Goal: Task Accomplishment & Management: Manage account settings

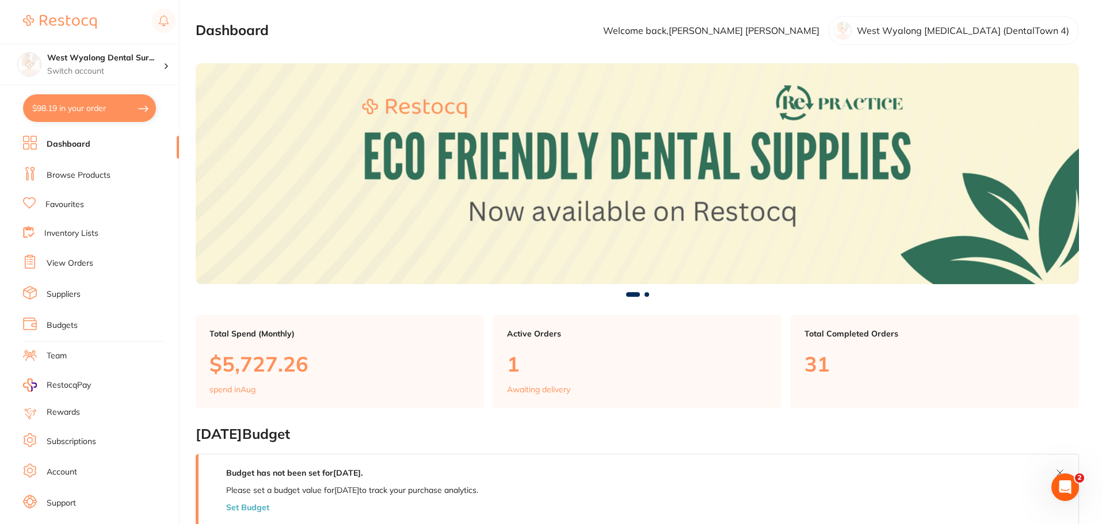
click at [72, 178] on link "Browse Products" at bounding box center [79, 176] width 64 height 12
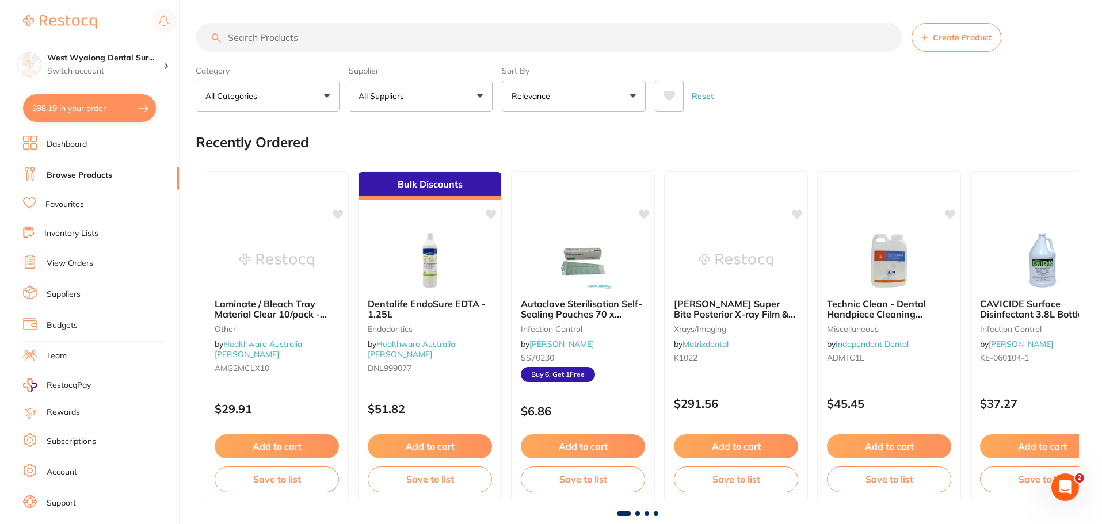
click at [249, 37] on input "search" at bounding box center [549, 37] width 707 height 29
paste input "SD-7750005"
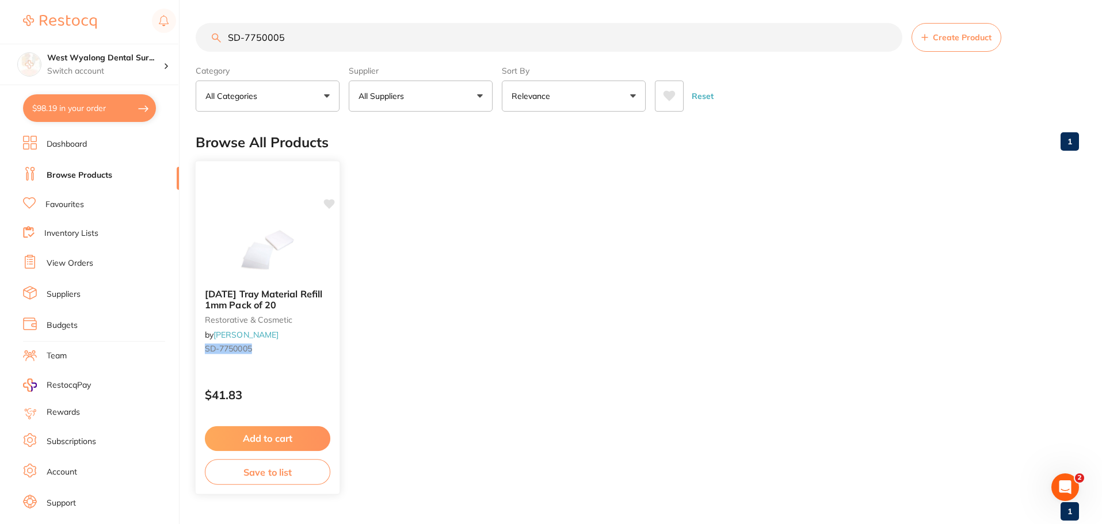
type input "SD-7750005"
click at [327, 206] on icon at bounding box center [329, 204] width 11 height 10
click at [330, 206] on icon at bounding box center [329, 204] width 11 height 10
click at [330, 204] on icon at bounding box center [329, 204] width 11 height 10
click at [267, 209] on div "[DATE] Tray Material Refill 1mm Pack of 20 restorative & cosmetic by [PERSON_NA…" at bounding box center [268, 328] width 146 height 334
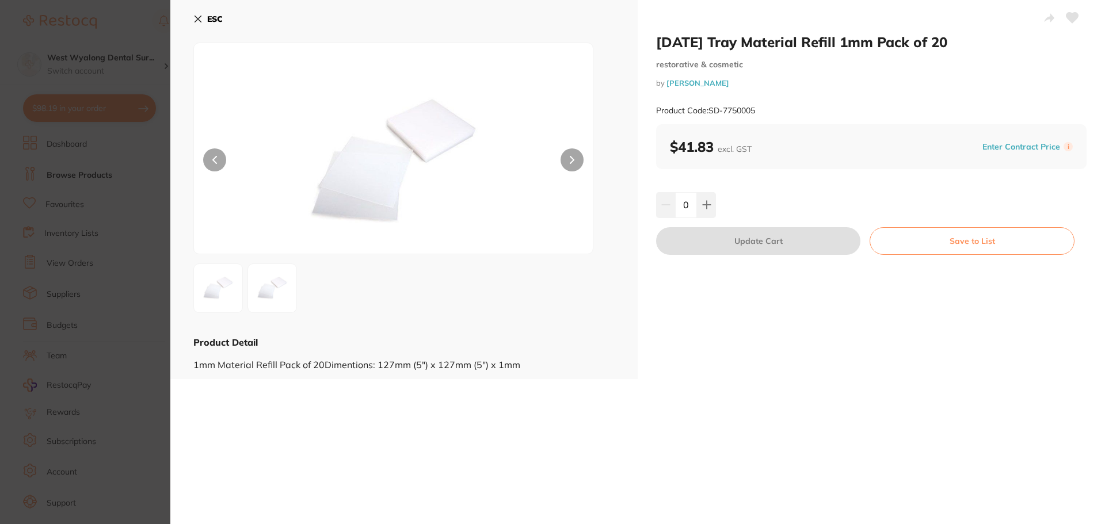
click at [1066, 16] on icon at bounding box center [1072, 18] width 12 height 10
click at [1070, 20] on icon at bounding box center [1072, 18] width 12 height 10
click at [706, 207] on icon at bounding box center [706, 204] width 7 height 7
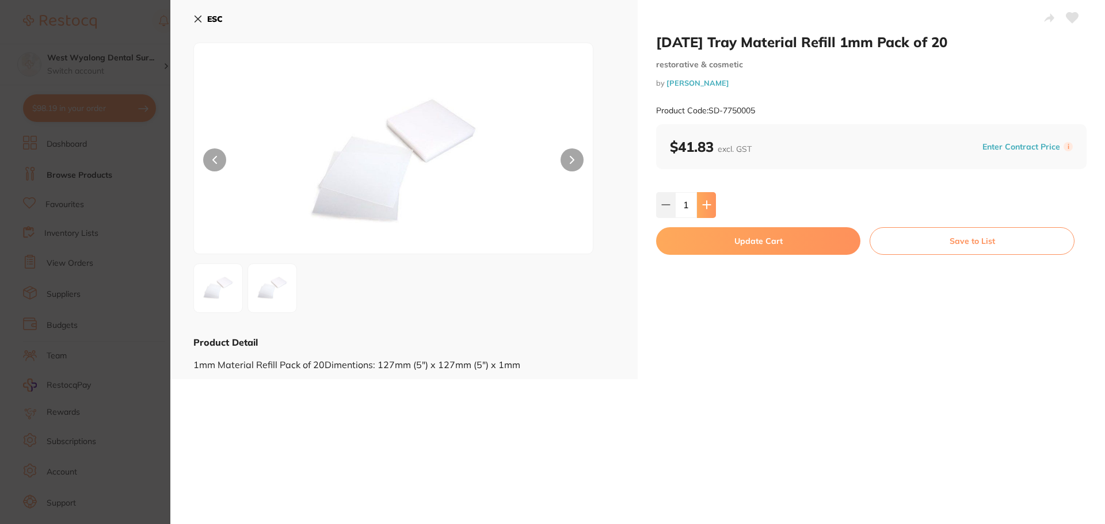
click at [706, 207] on icon at bounding box center [706, 204] width 7 height 7
type input "2"
click at [1074, 16] on icon at bounding box center [1072, 18] width 12 height 10
click at [1069, 17] on icon at bounding box center [1072, 18] width 12 height 10
click at [787, 242] on button "Update Cart" at bounding box center [758, 241] width 204 height 28
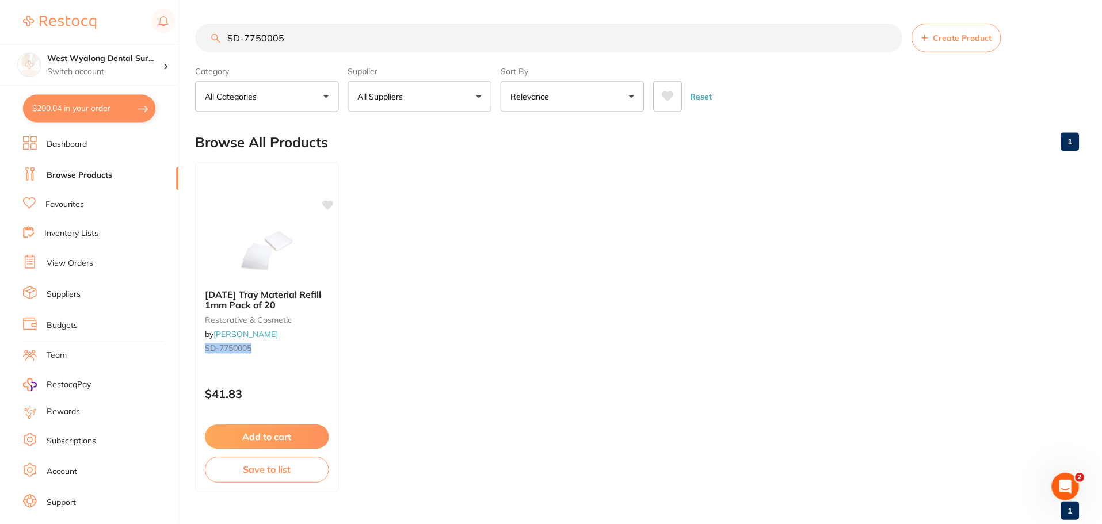
scroll to position [1, 0]
click at [85, 110] on button "$200.04 in your order" at bounding box center [89, 108] width 133 height 28
checkbox input "true"
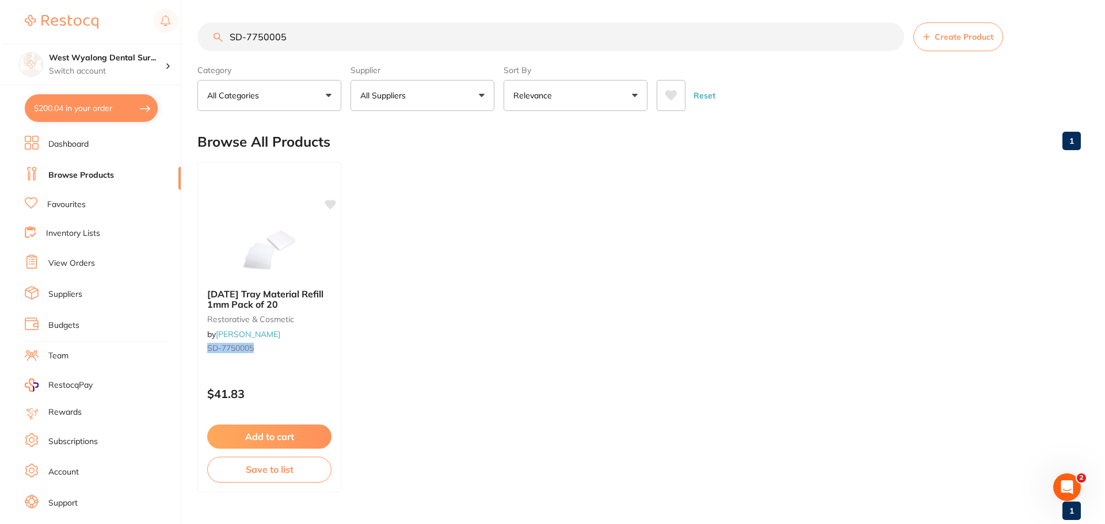
checkbox input "true"
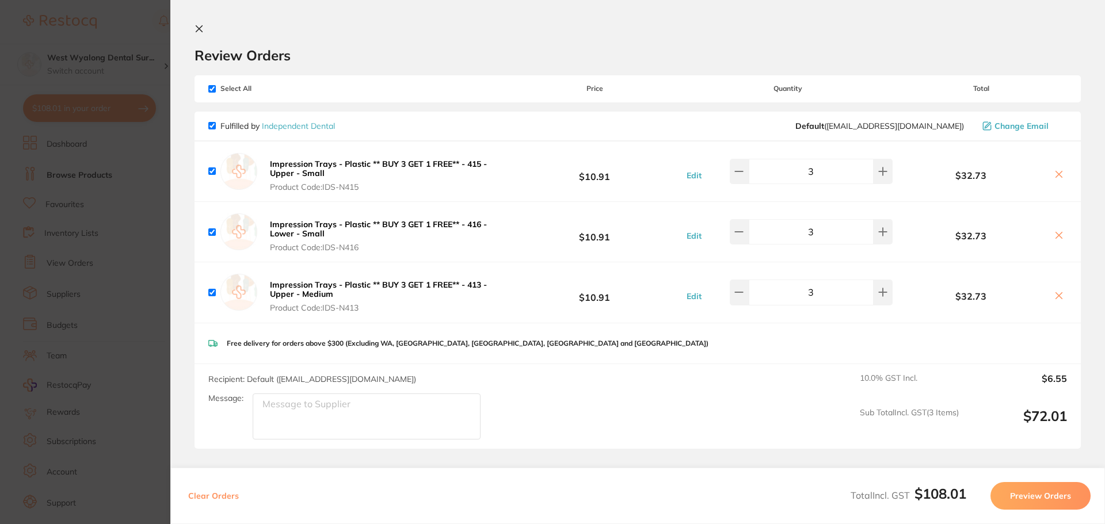
click at [200, 31] on icon at bounding box center [199, 28] width 9 height 9
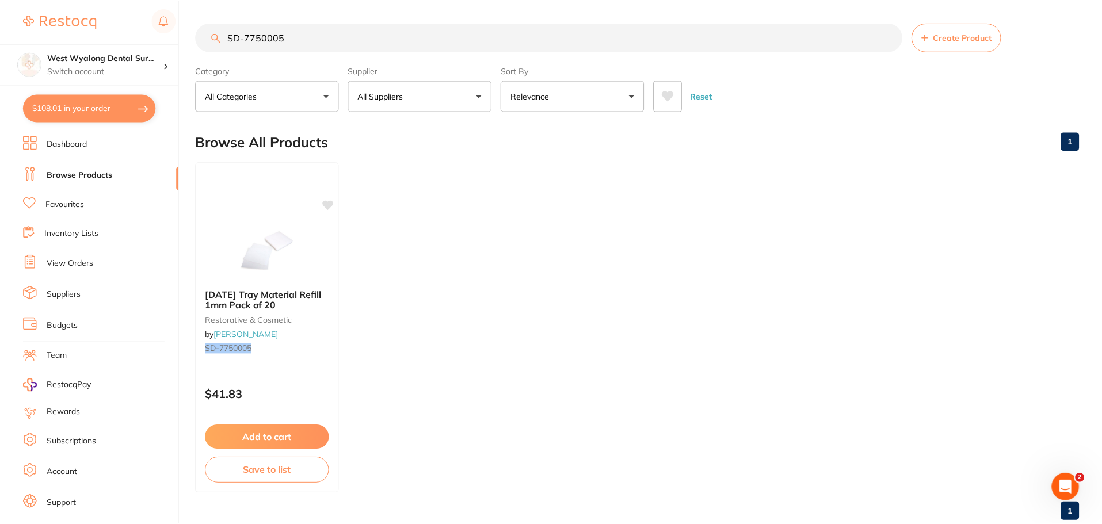
scroll to position [1, 0]
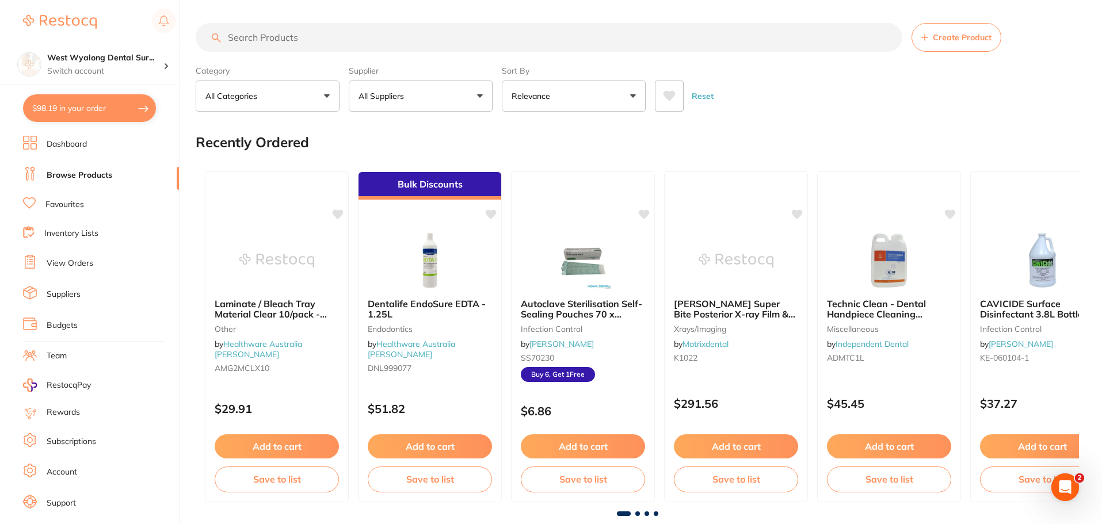
click at [62, 110] on button "$98.19 in your order" at bounding box center [89, 108] width 133 height 28
checkbox input "true"
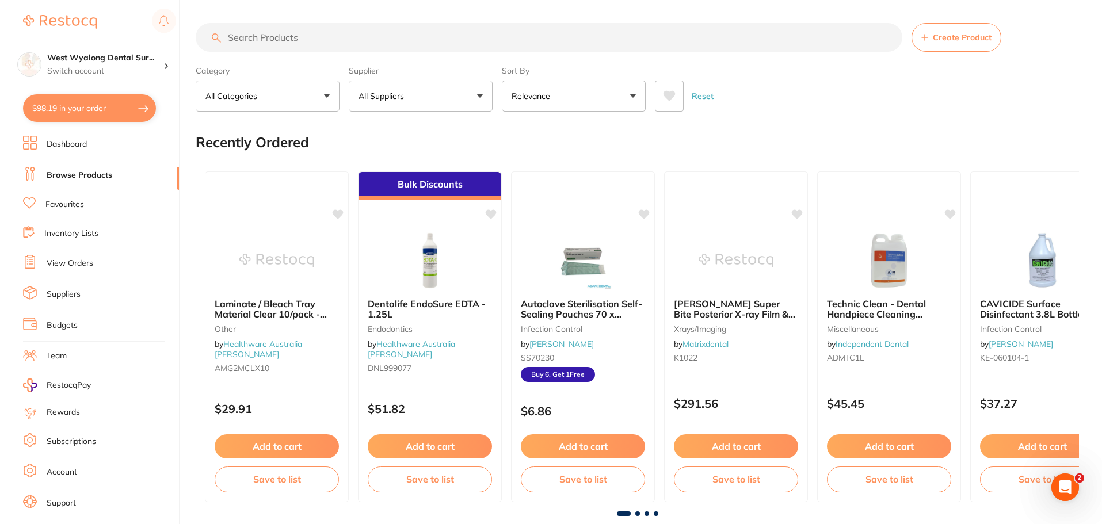
checkbox input "true"
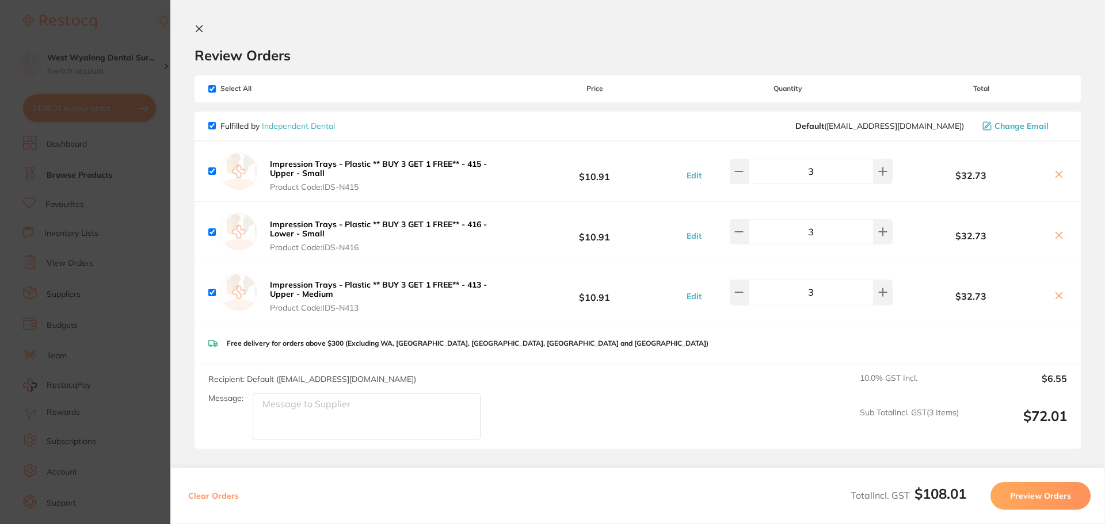
click at [200, 29] on icon at bounding box center [199, 29] width 6 height 6
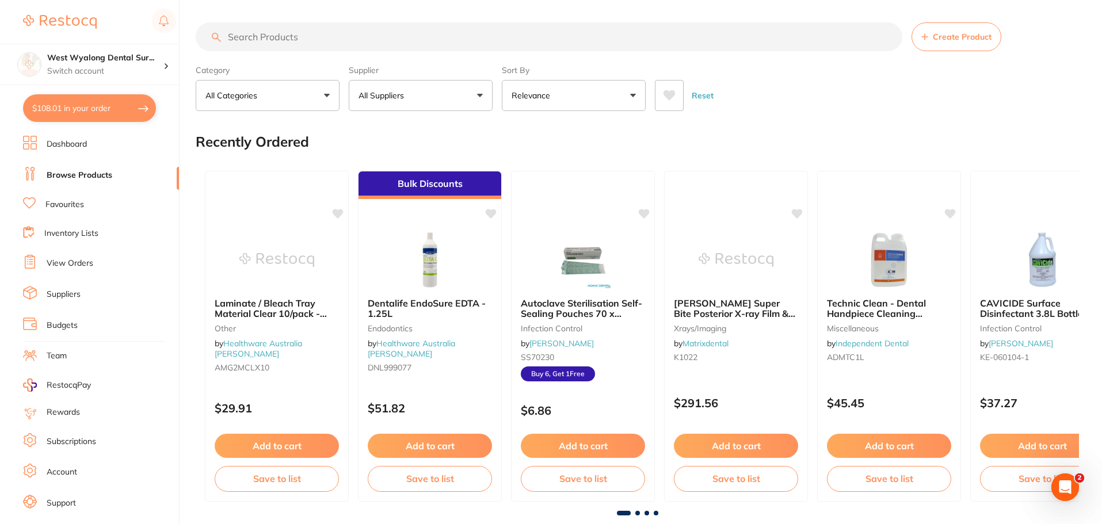
paste input "SD-7750005"
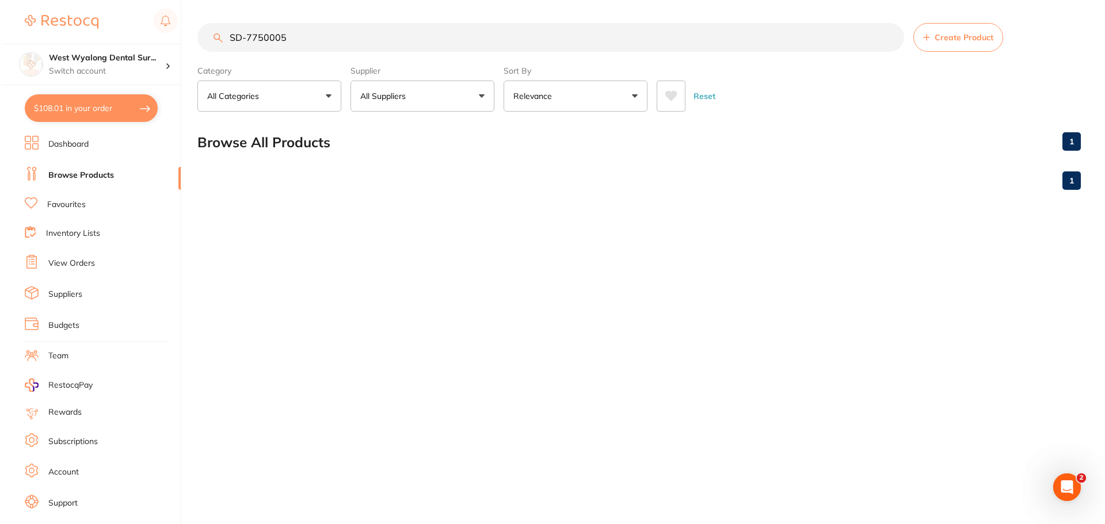
scroll to position [0, 0]
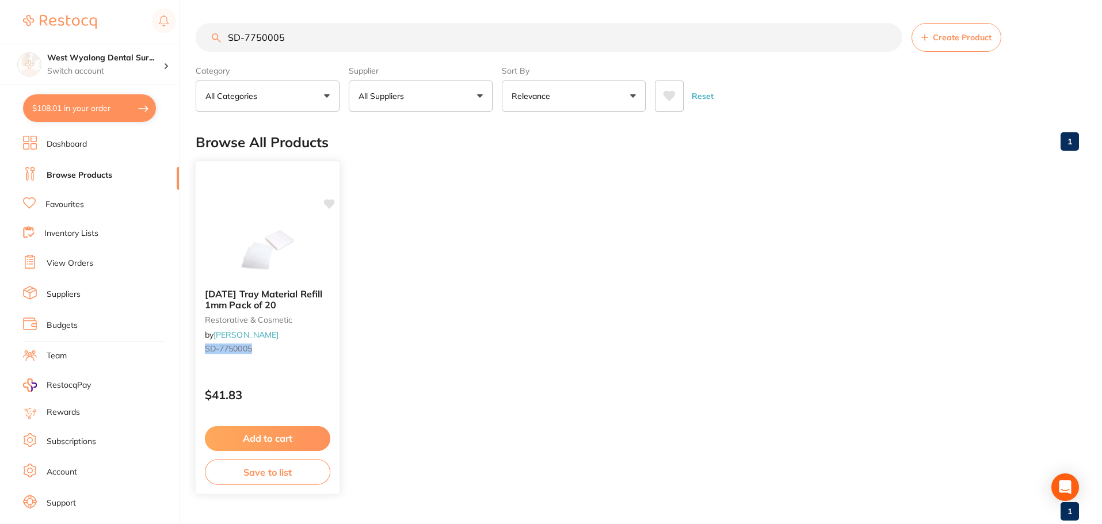
type input "SD-7750005"
click at [285, 200] on div "[DATE] Tray Material Refill 1mm Pack of 20 restorative & cosmetic by [PERSON_NA…" at bounding box center [268, 328] width 146 height 334
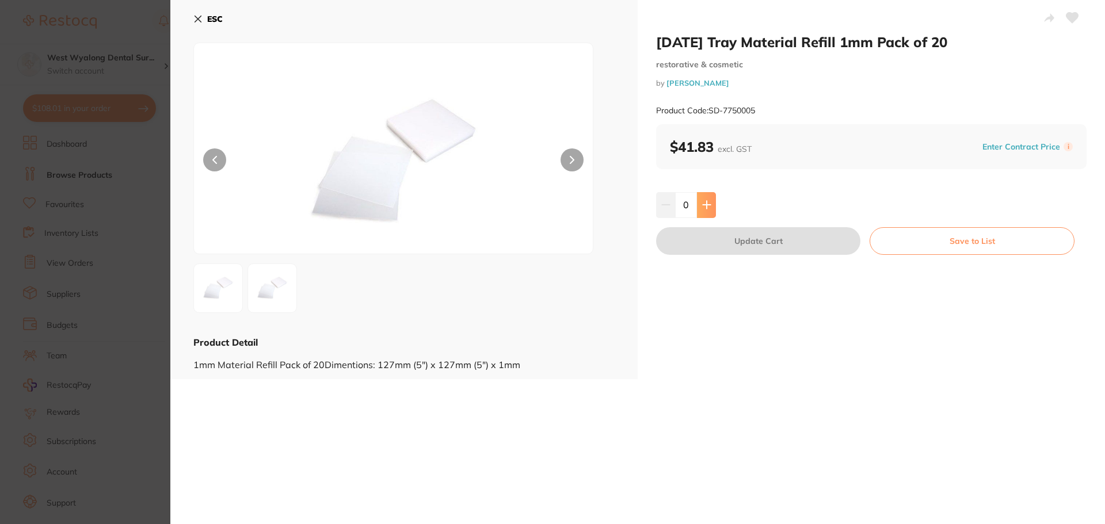
click at [703, 211] on button at bounding box center [706, 204] width 19 height 25
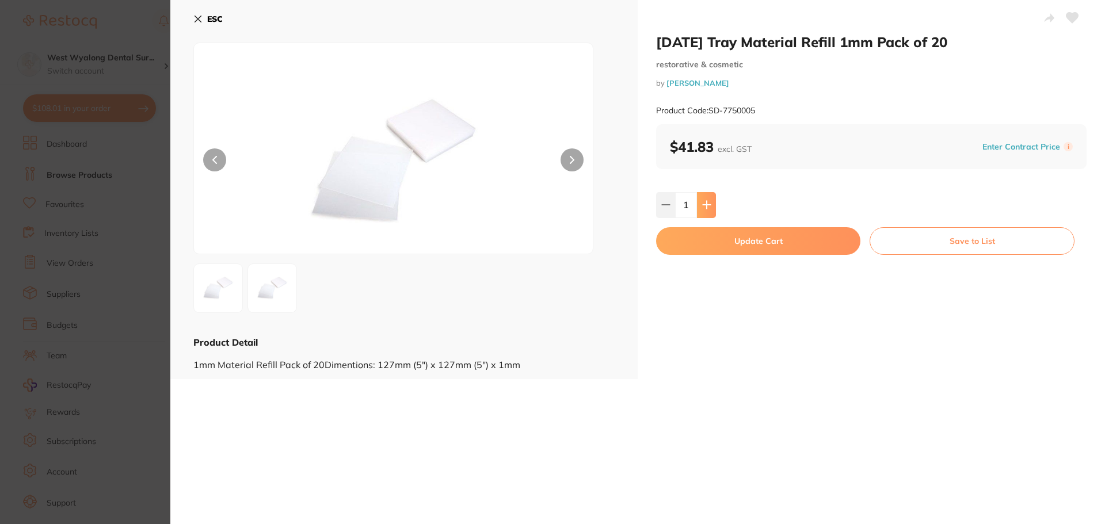
click at [706, 211] on button at bounding box center [706, 204] width 19 height 25
type input "2"
click at [757, 232] on button "Update Cart" at bounding box center [758, 241] width 204 height 28
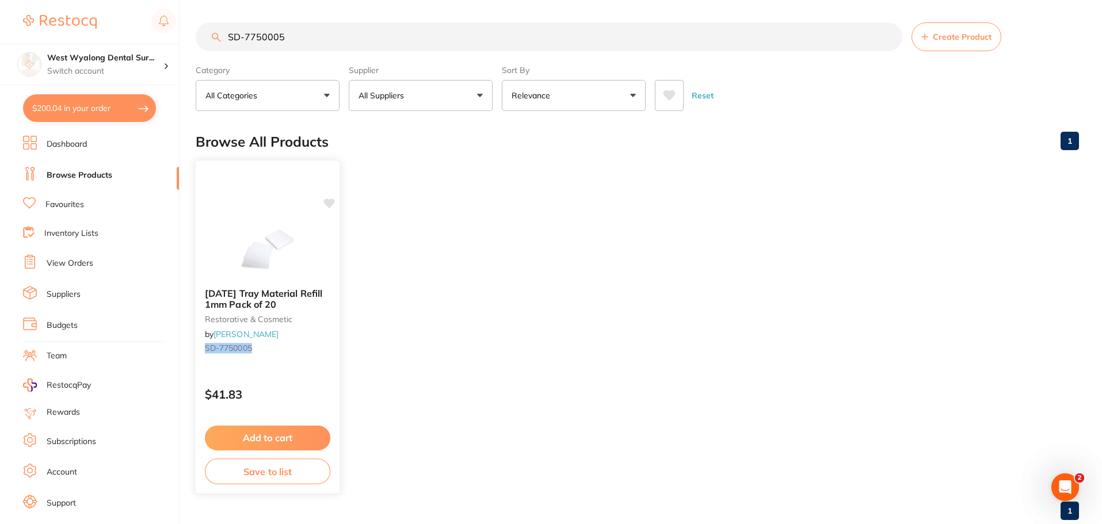
click at [327, 205] on icon at bounding box center [329, 204] width 11 height 10
click at [63, 173] on link "Browse Products" at bounding box center [80, 176] width 66 height 12
click at [71, 103] on button "$200.04 in your order" at bounding box center [89, 108] width 133 height 28
checkbox input "true"
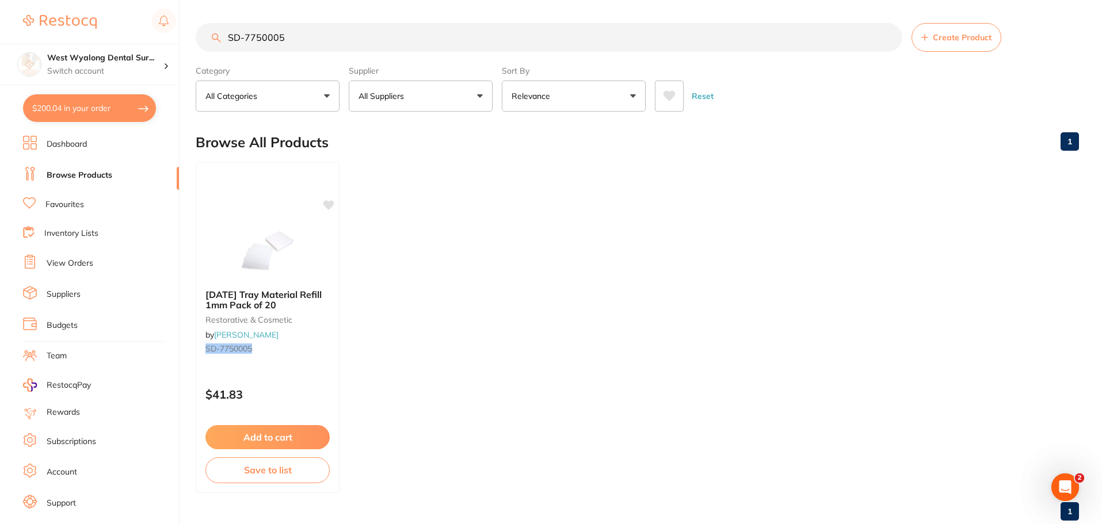
checkbox input "true"
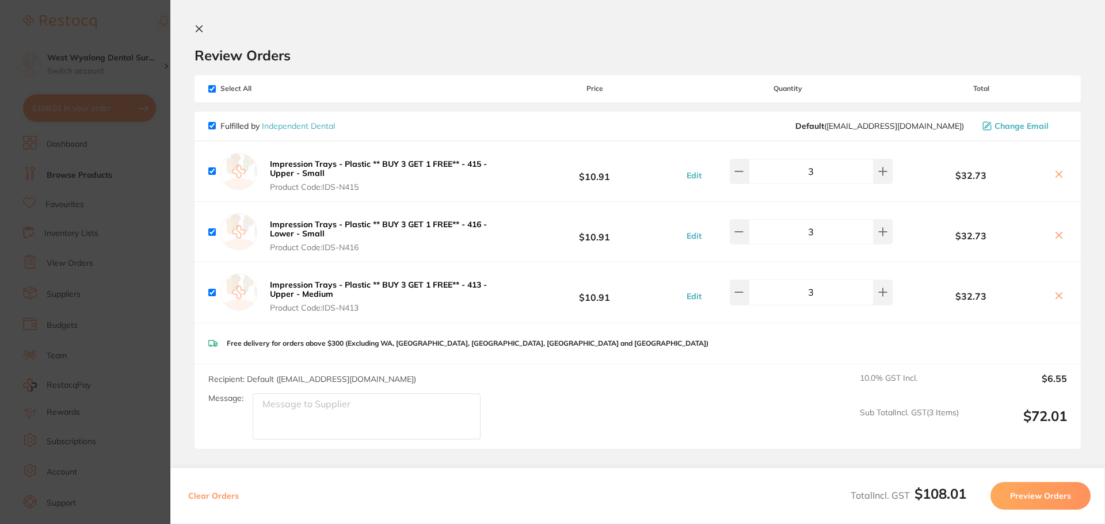
click at [198, 26] on icon at bounding box center [199, 28] width 9 height 9
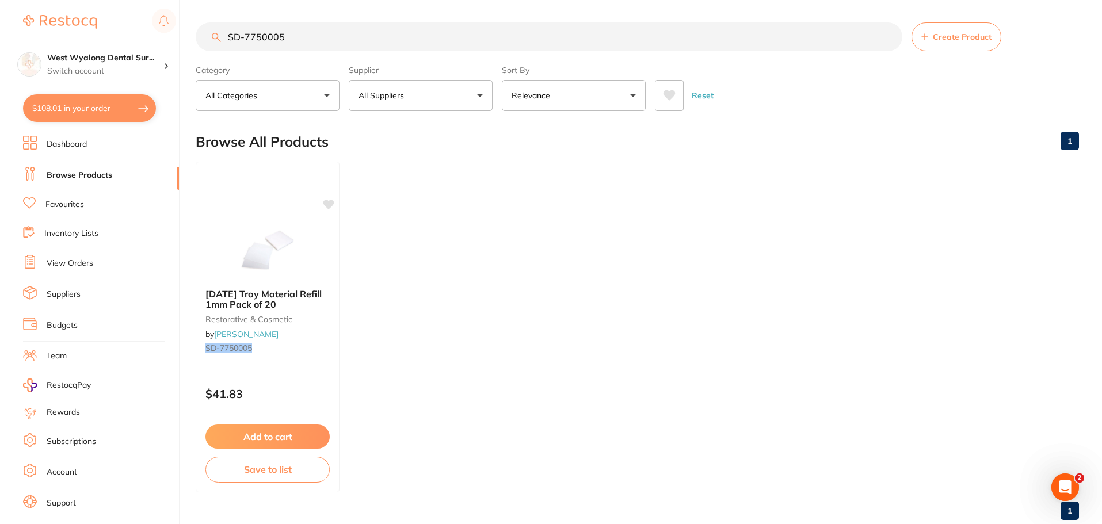
click at [73, 295] on link "Suppliers" at bounding box center [64, 295] width 34 height 12
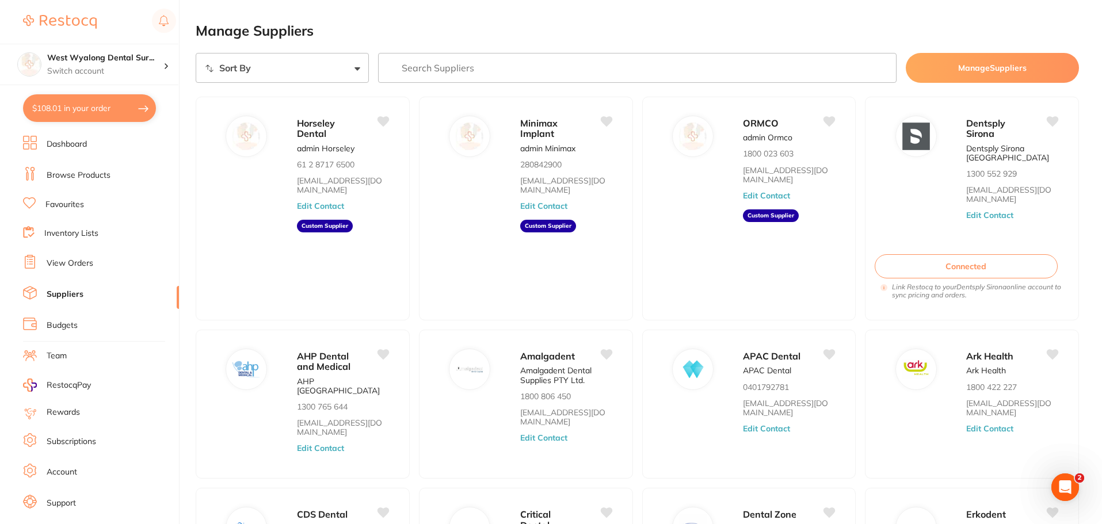
click at [70, 143] on link "Dashboard" at bounding box center [67, 145] width 40 height 12
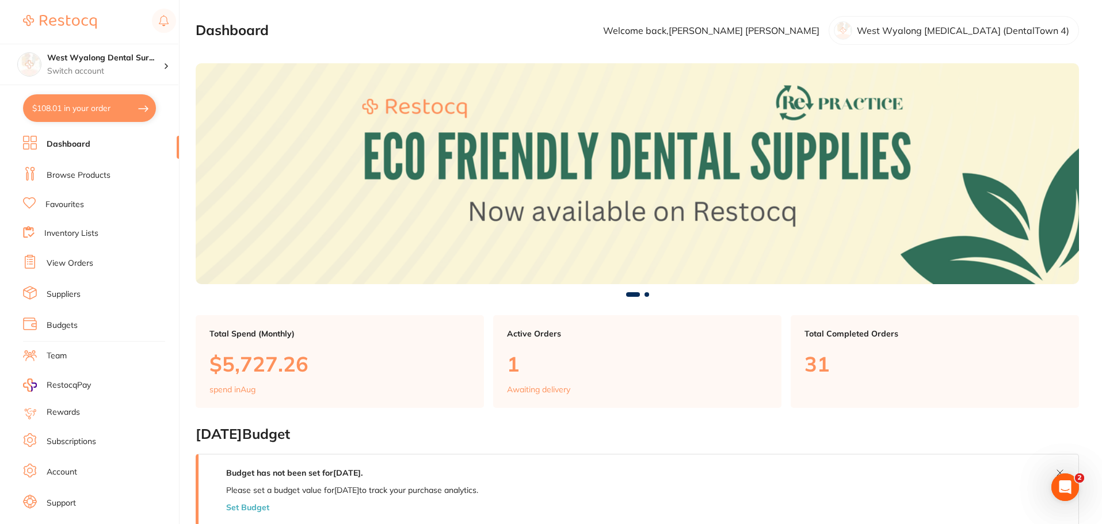
click at [79, 112] on button "$108.01 in your order" at bounding box center [89, 108] width 133 height 28
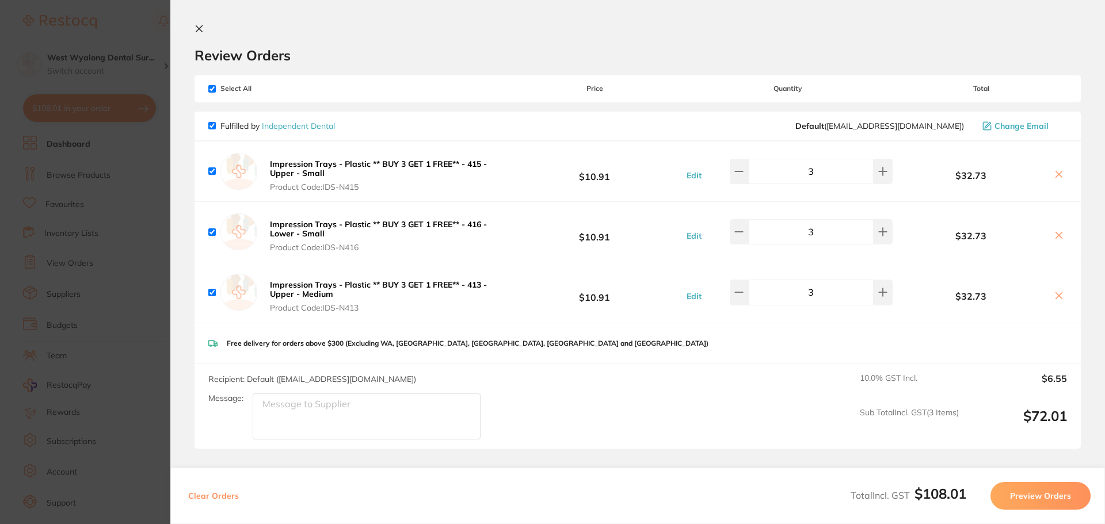
click at [281, 171] on b "Impression Trays - Plastic ** BUY 3 GET 1 FREE** - 415 - Upper - Small" at bounding box center [378, 169] width 217 height 20
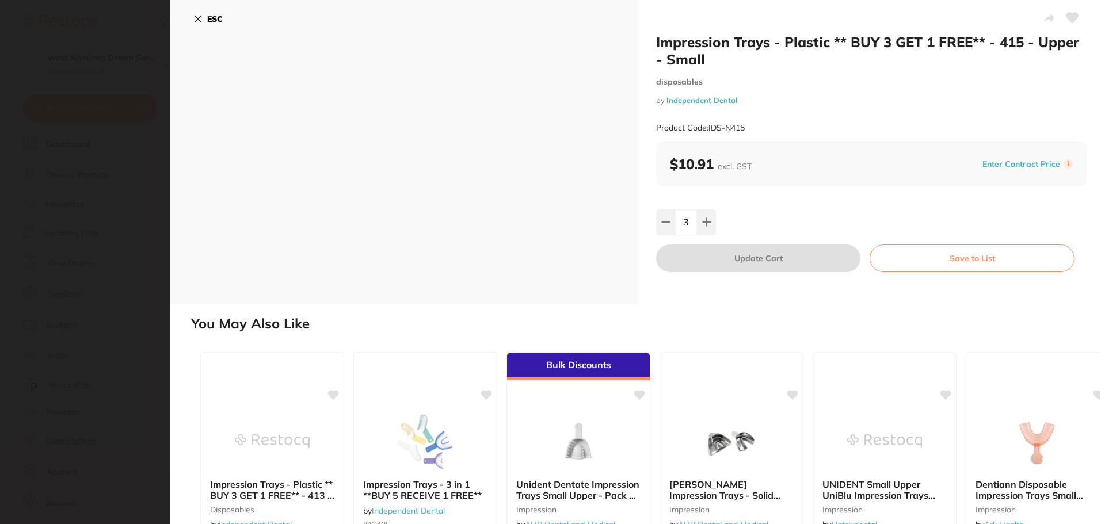
click at [194, 17] on icon at bounding box center [197, 18] width 9 height 9
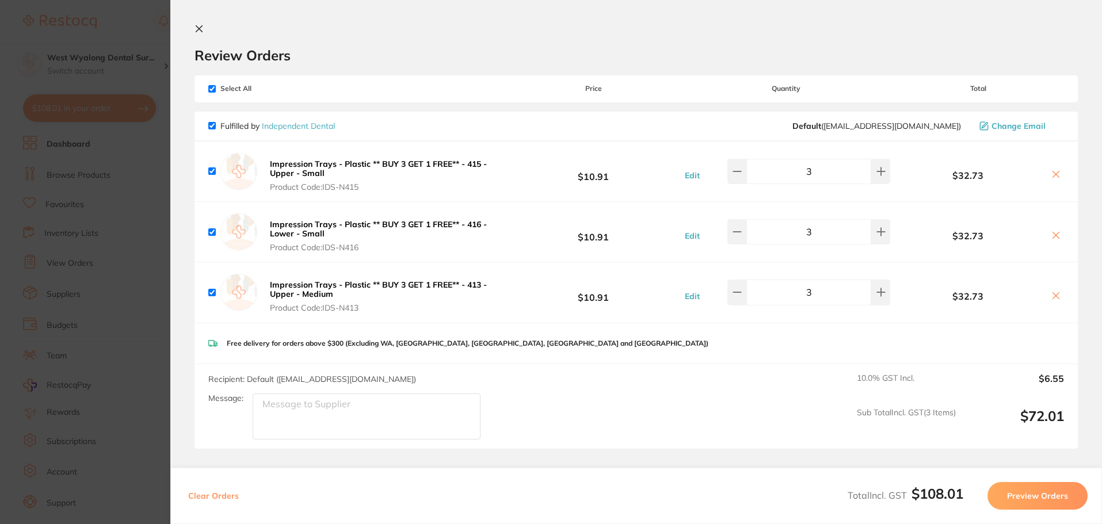
checkbox input "true"
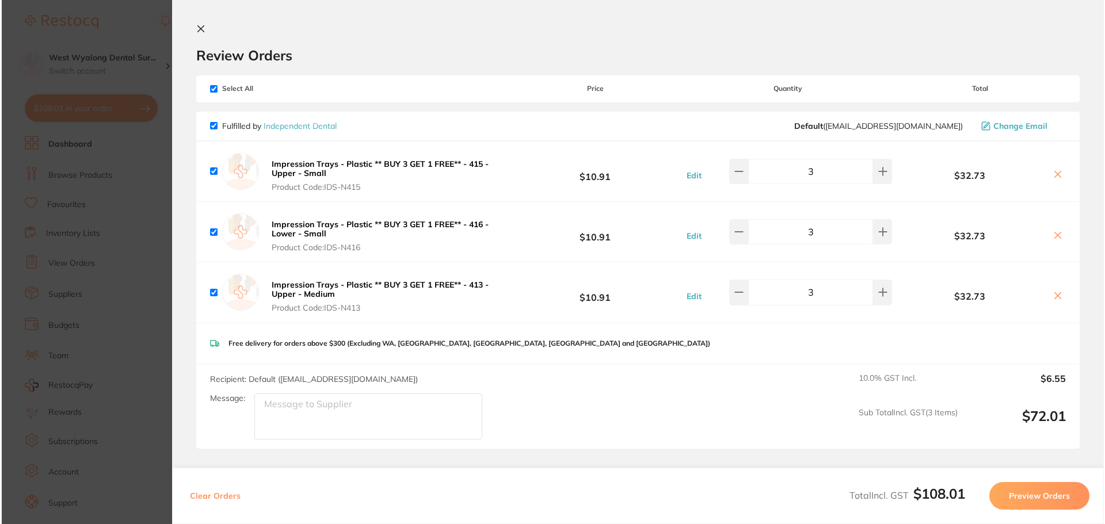
scroll to position [0, 0]
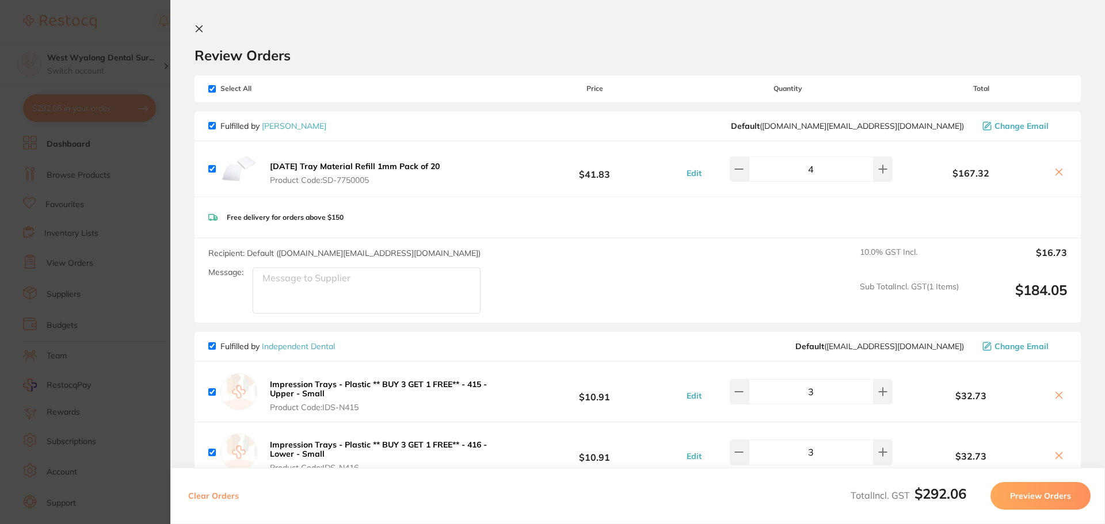
checkbox input "true"
click at [744, 173] on icon at bounding box center [738, 169] width 9 height 9
type input "2"
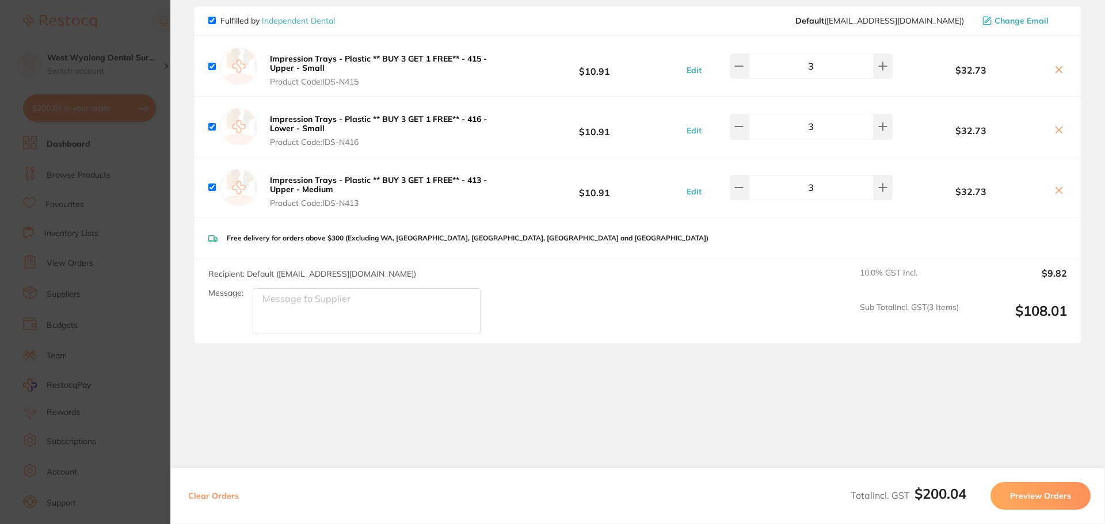
scroll to position [326, 0]
click at [1056, 67] on icon at bounding box center [1058, 68] width 9 height 9
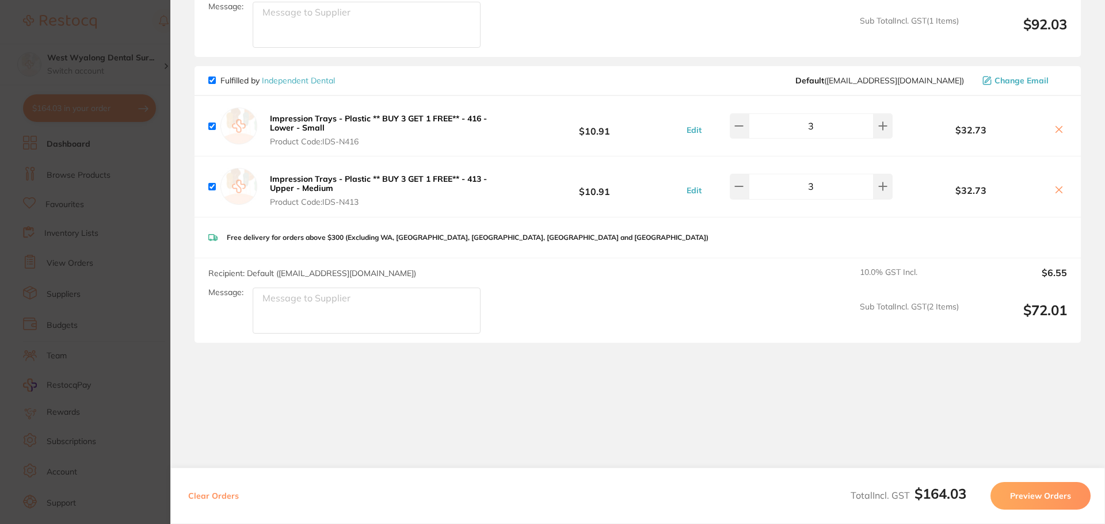
click at [1054, 132] on icon at bounding box center [1058, 129] width 9 height 9
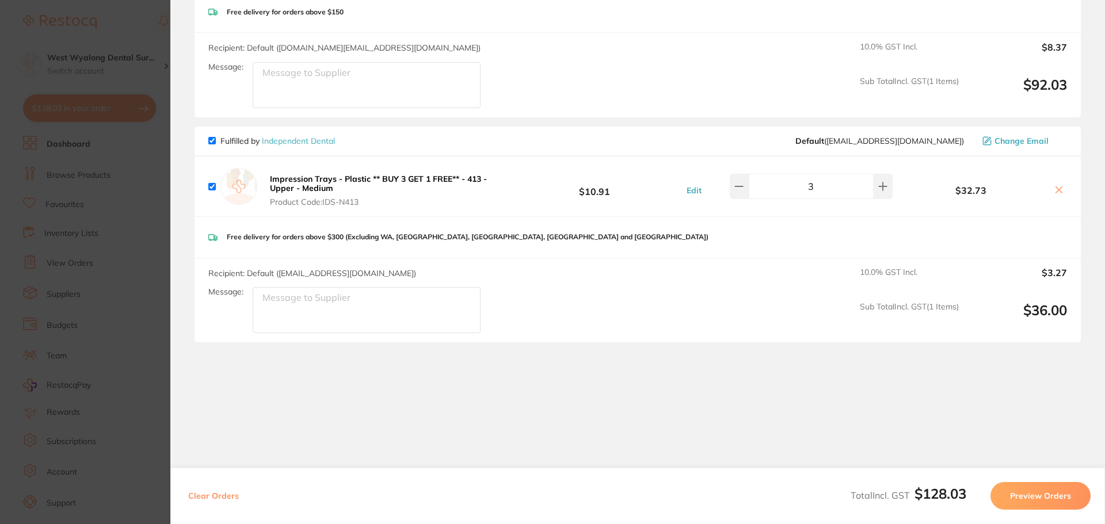
click at [1056, 191] on icon at bounding box center [1059, 189] width 6 height 6
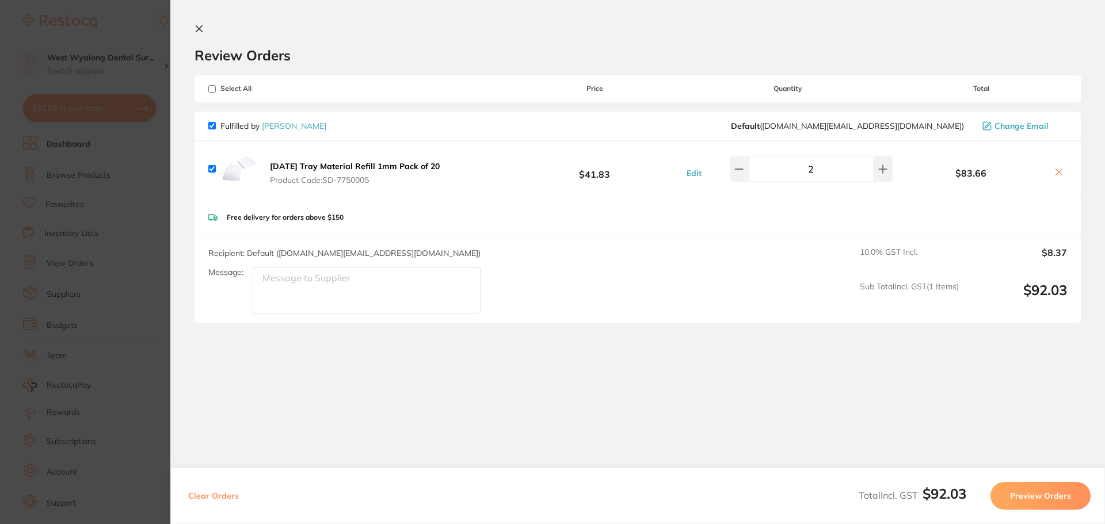
scroll to position [0, 0]
checkbox input "true"
click at [439, 391] on section "Review Orders Your orders are being processed and we will notify you once we ha…" at bounding box center [637, 252] width 935 height 504
click at [204, 27] on button at bounding box center [202, 29] width 14 height 11
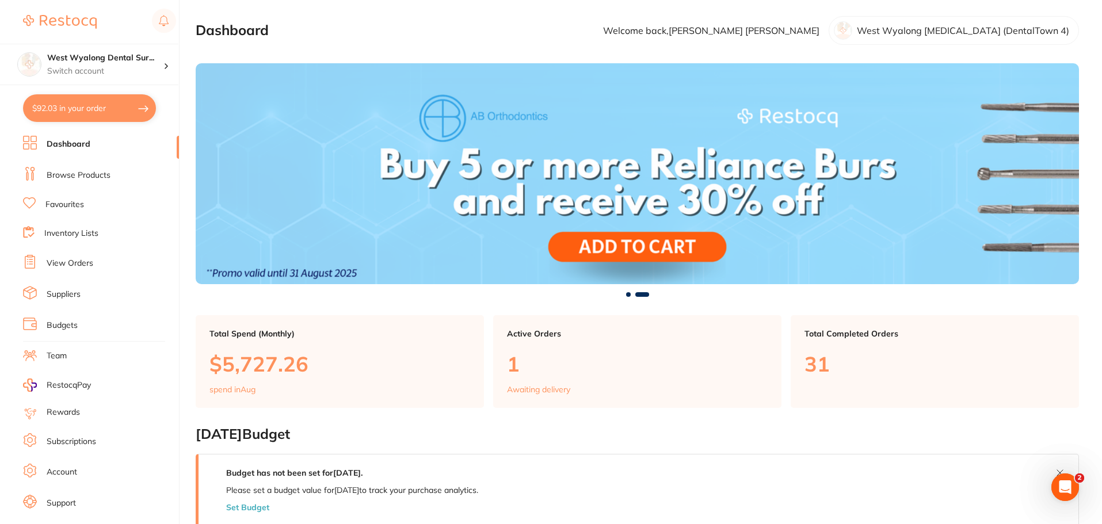
click at [86, 173] on link "Browse Products" at bounding box center [79, 176] width 64 height 12
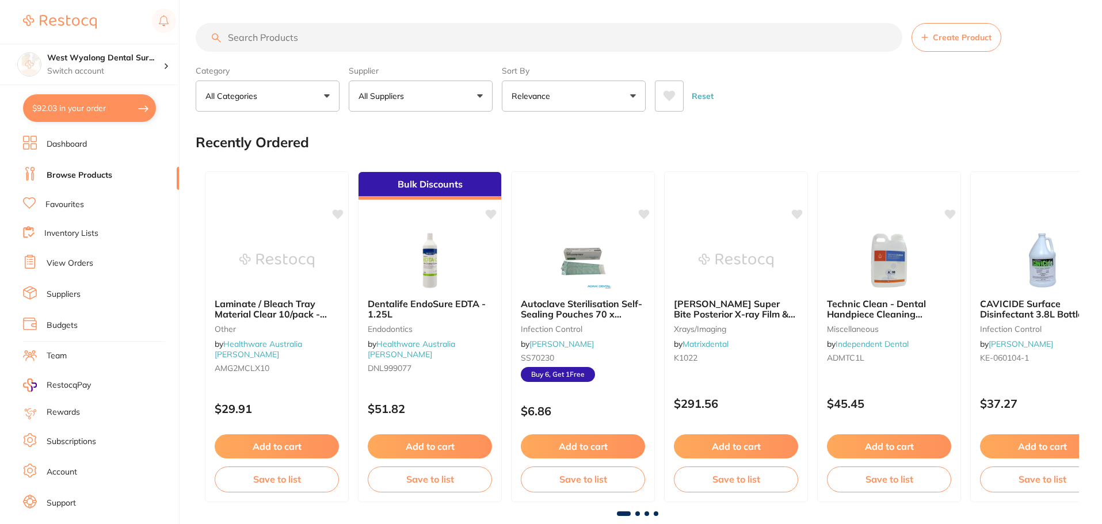
click at [410, 102] on button "All Suppliers" at bounding box center [421, 96] width 144 height 31
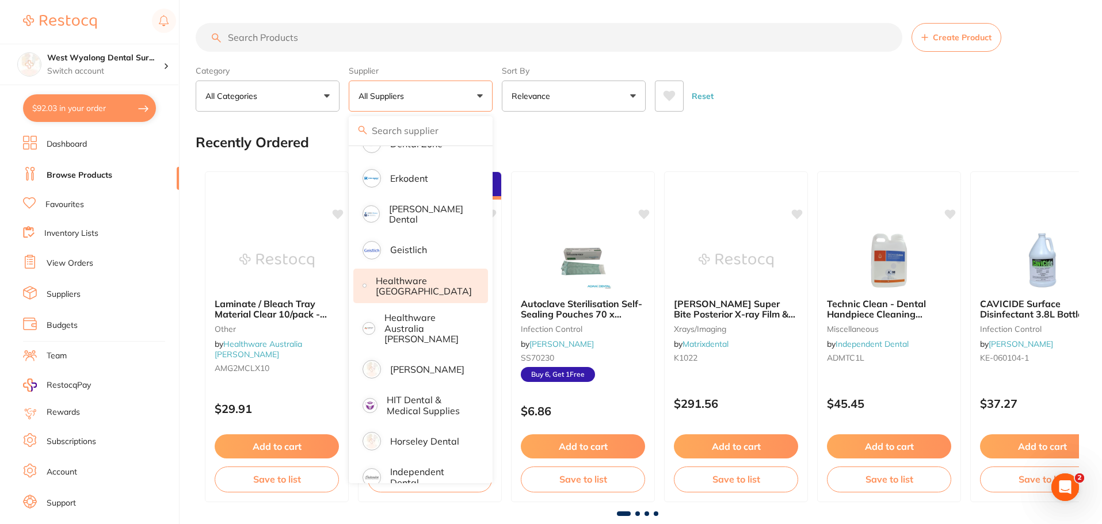
click at [413, 281] on p "Healthware [GEOGRAPHIC_DATA]" at bounding box center [424, 286] width 96 height 21
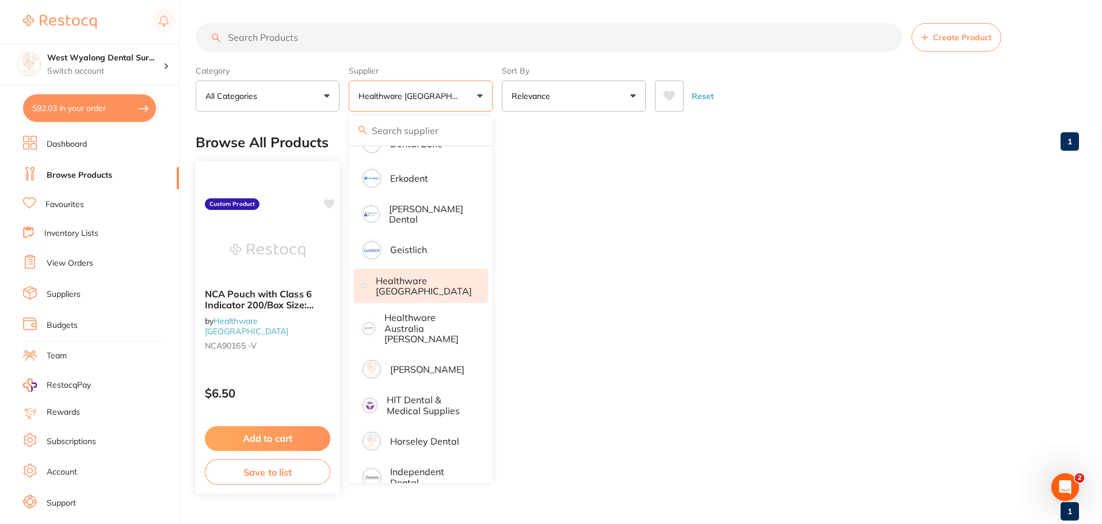
click at [251, 228] on img at bounding box center [267, 251] width 75 height 58
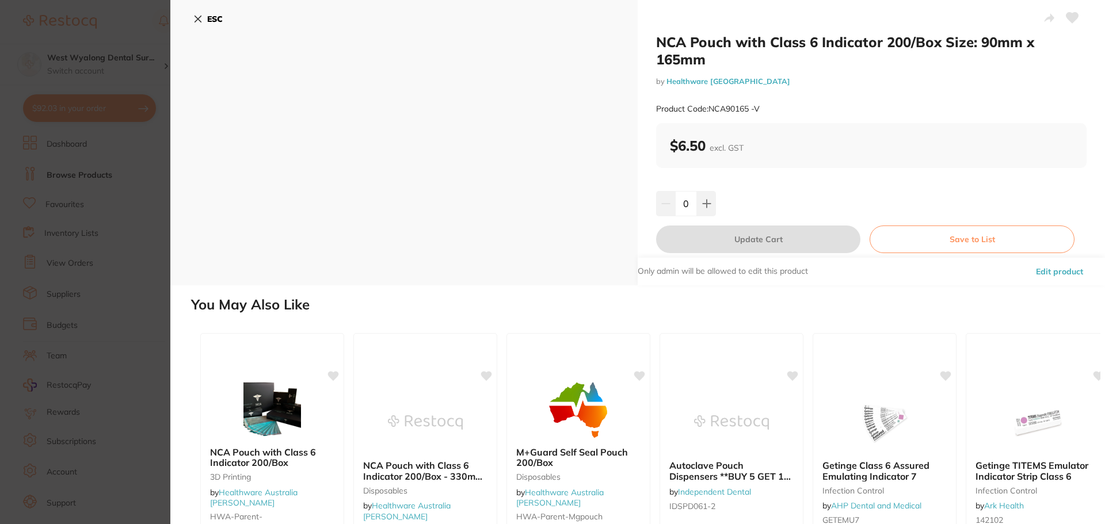
click at [197, 19] on icon at bounding box center [197, 18] width 9 height 9
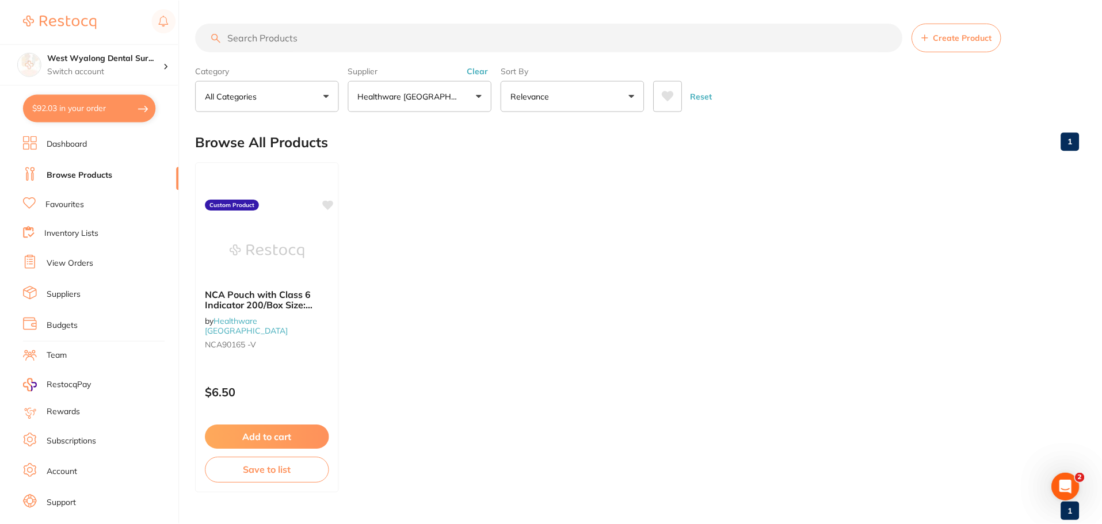
scroll to position [1, 0]
click at [394, 95] on p "Healthware [GEOGRAPHIC_DATA]" at bounding box center [411, 96] width 105 height 12
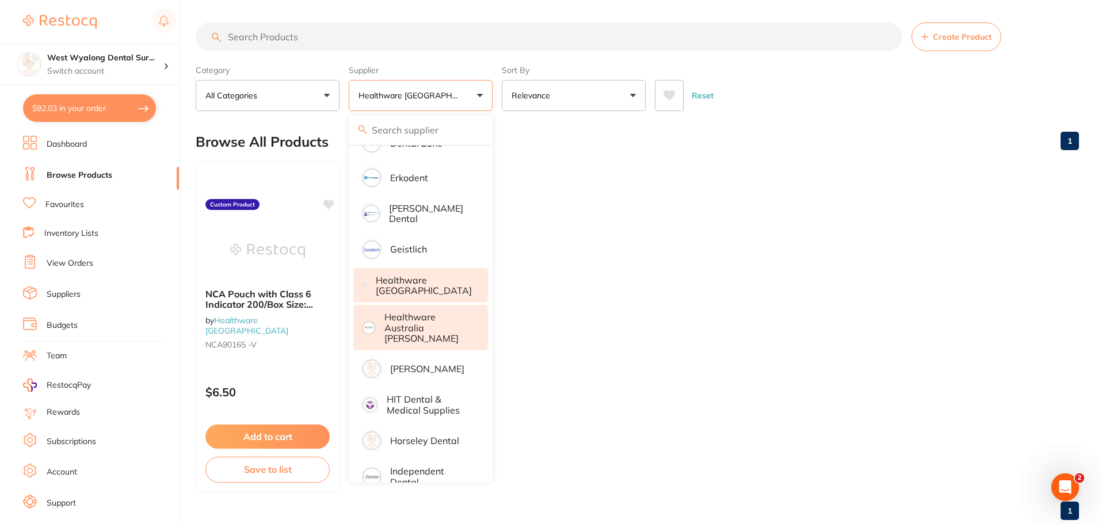
click at [429, 319] on p "Healthware Australia [PERSON_NAME]" at bounding box center [428, 328] width 88 height 32
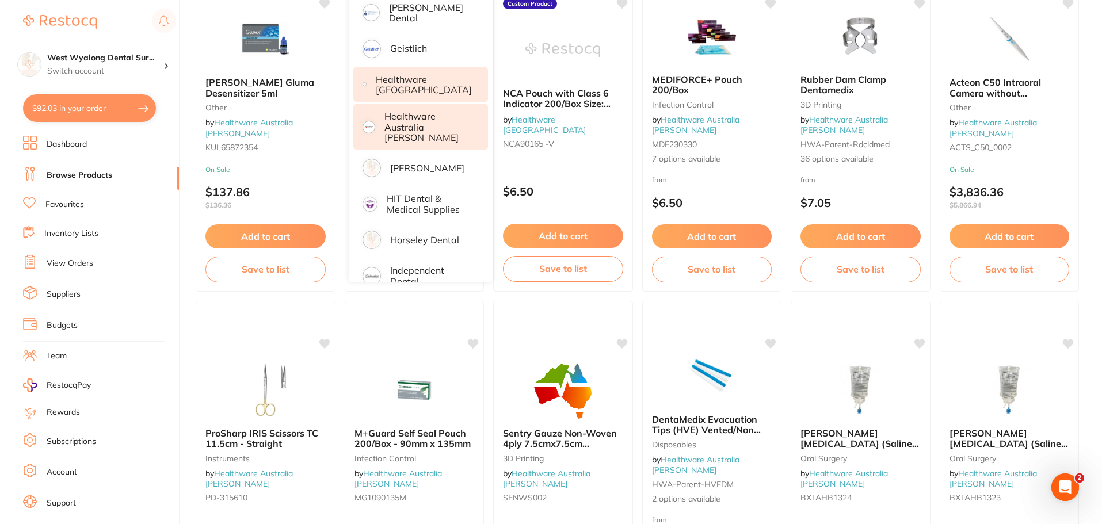
scroll to position [0, 0]
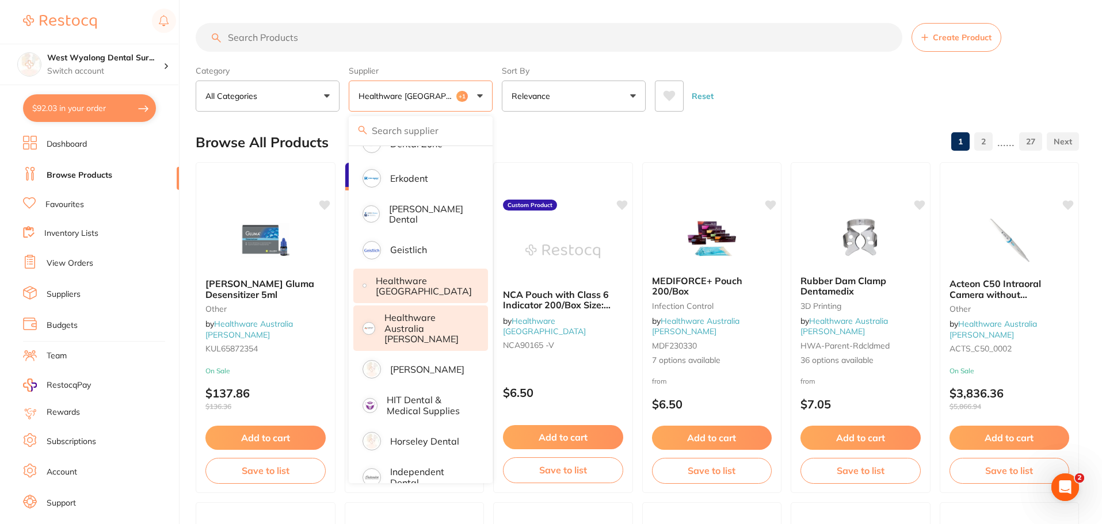
click at [573, 91] on button "Relevance" at bounding box center [574, 96] width 144 height 31
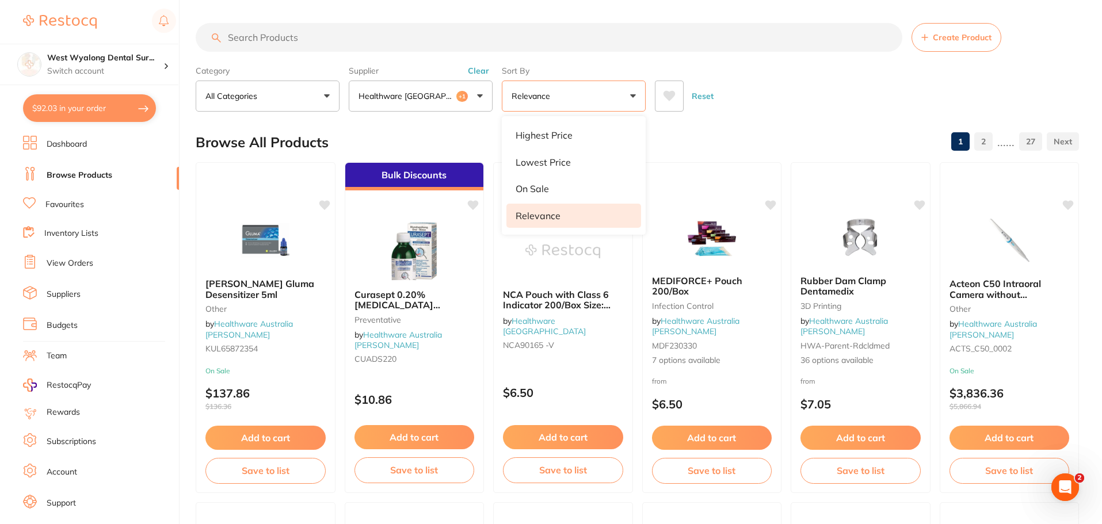
click at [573, 91] on button "Relevance" at bounding box center [574, 96] width 144 height 31
click at [386, 44] on input "search" at bounding box center [549, 37] width 707 height 29
type input "bleach"
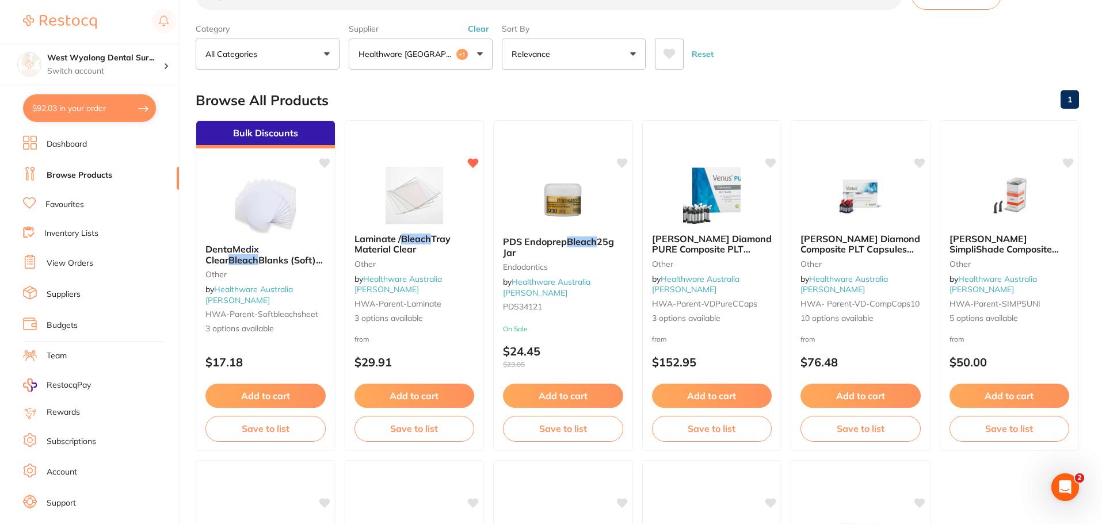
scroll to position [173, 0]
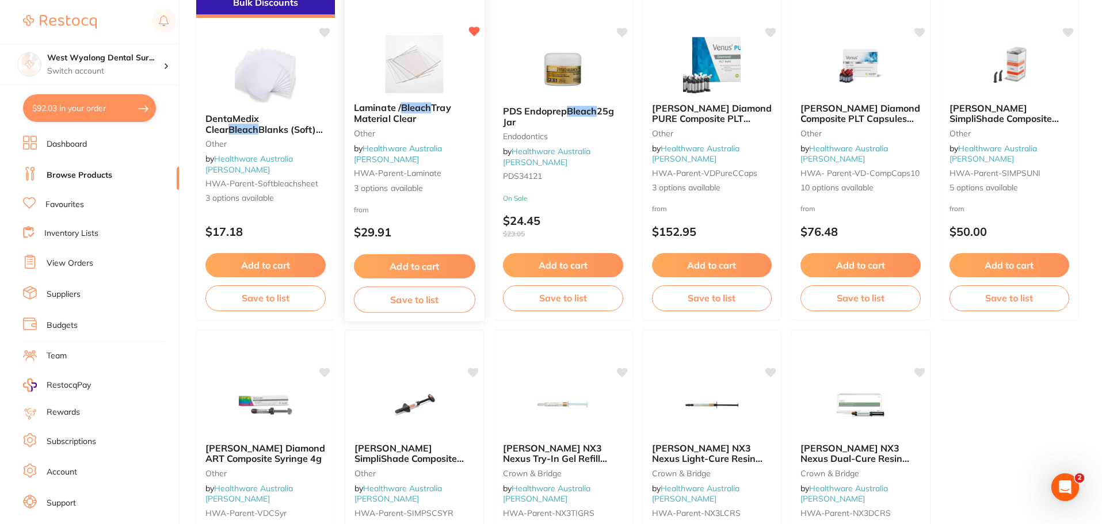
click at [417, 93] on img at bounding box center [413, 64] width 75 height 58
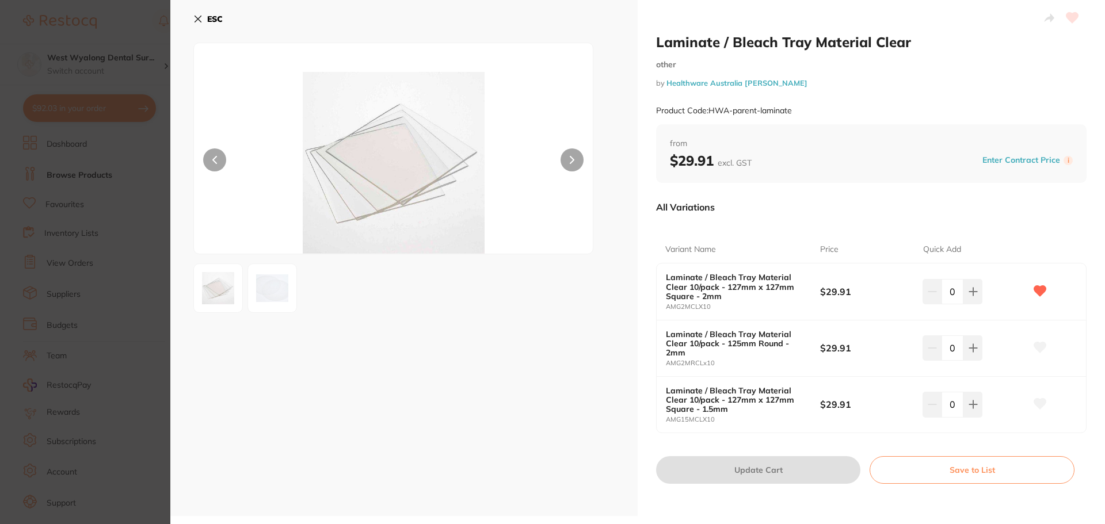
click at [195, 21] on icon at bounding box center [197, 18] width 9 height 9
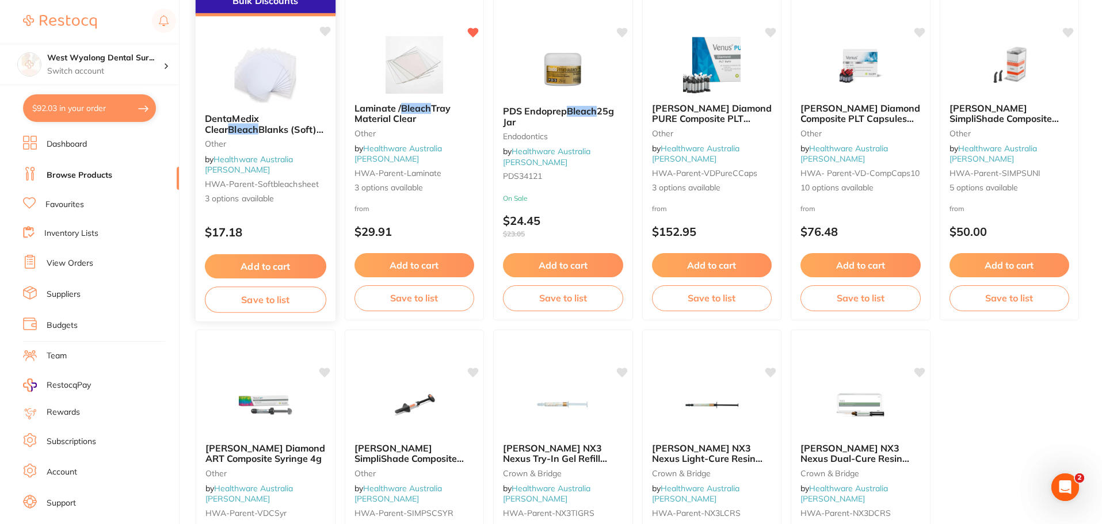
click at [262, 78] on img at bounding box center [265, 75] width 75 height 58
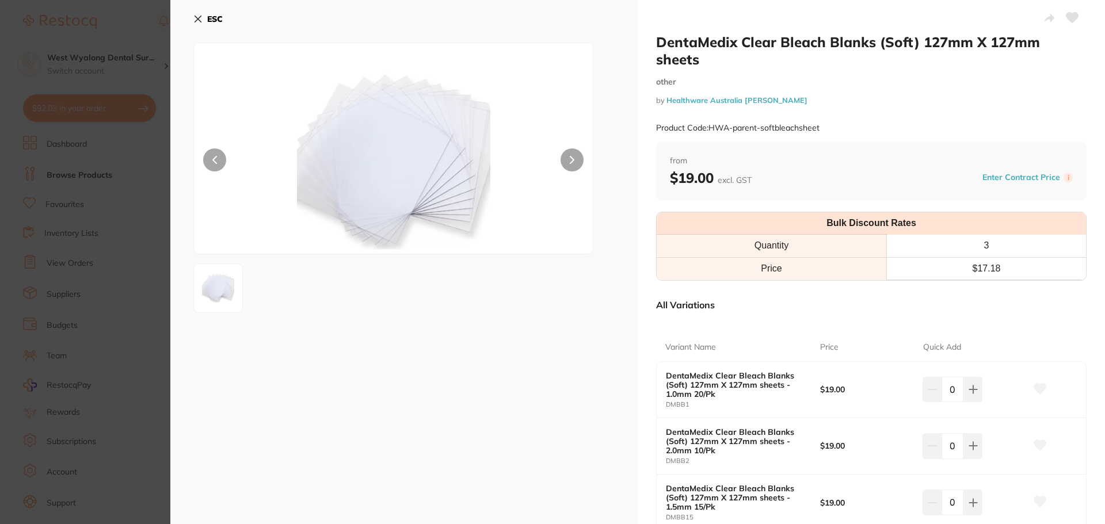
click at [197, 18] on icon at bounding box center [198, 19] width 6 height 6
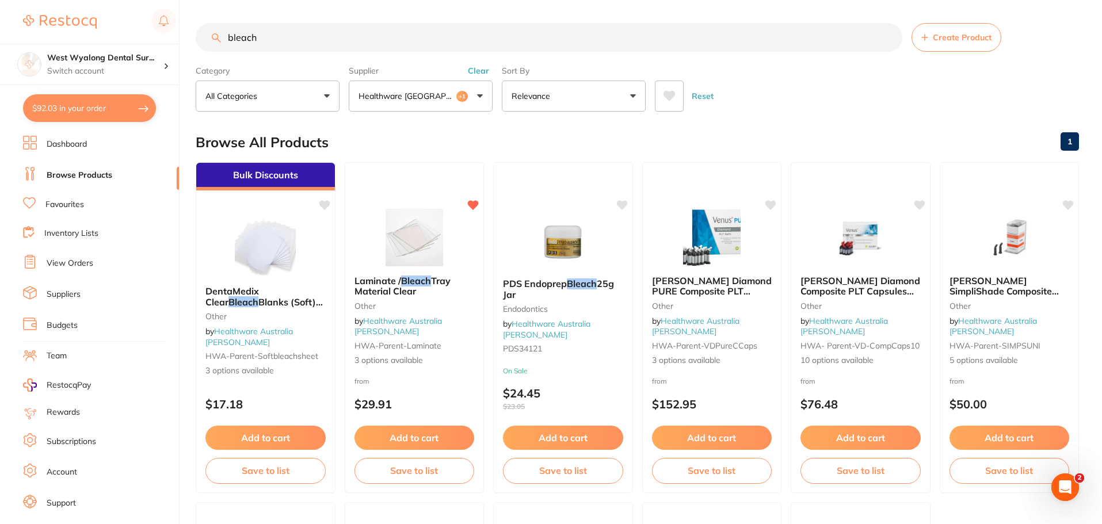
click at [483, 97] on button "Healthware [GEOGRAPHIC_DATA] +1" at bounding box center [421, 96] width 144 height 31
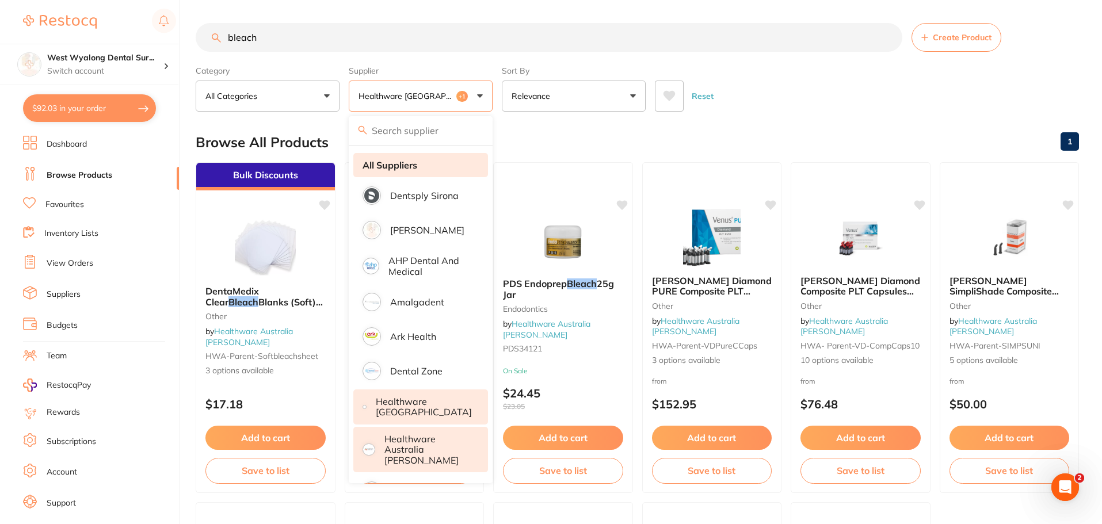
click at [395, 166] on strong "All Suppliers" at bounding box center [390, 165] width 55 height 10
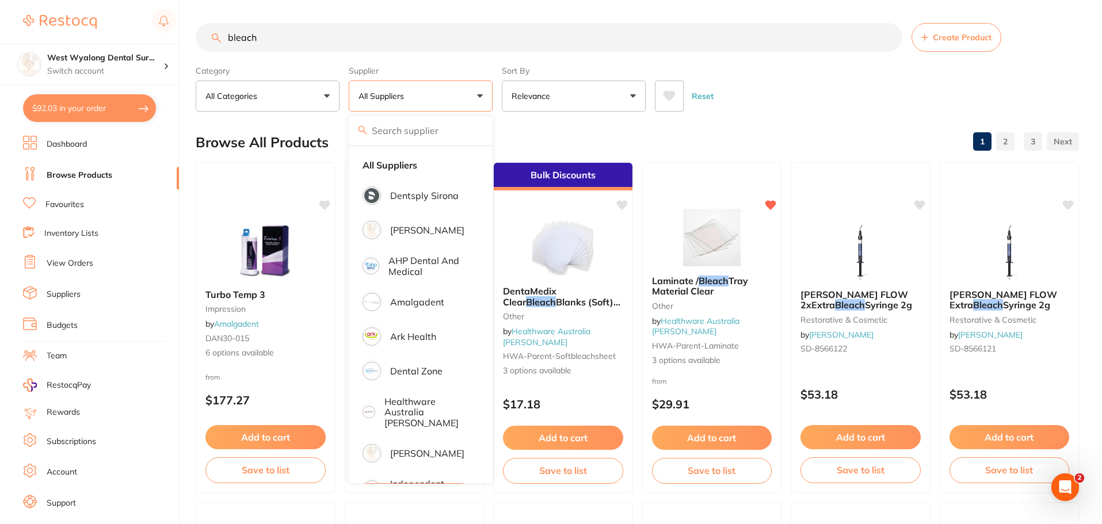
click at [67, 146] on link "Dashboard" at bounding box center [67, 145] width 40 height 12
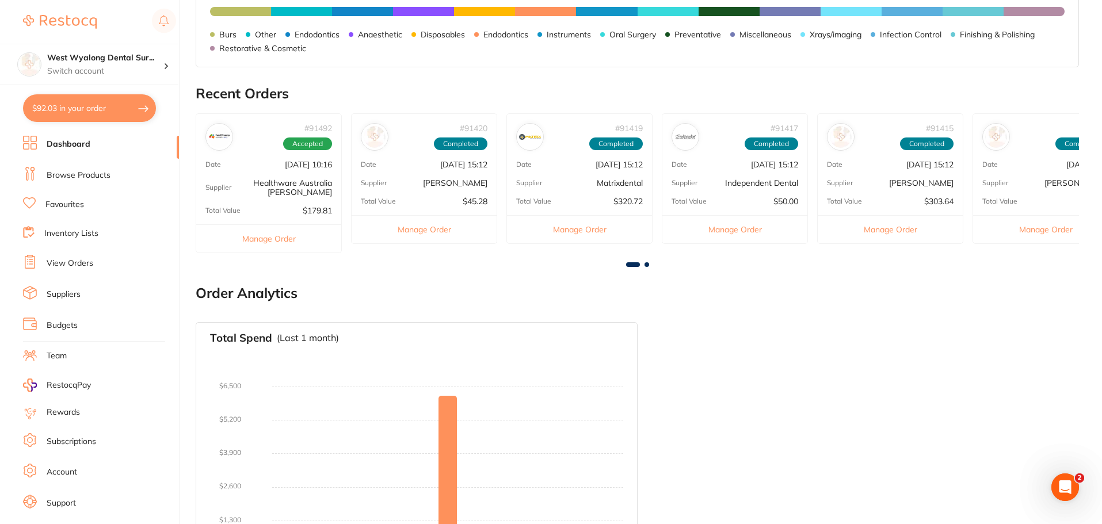
scroll to position [643, 0]
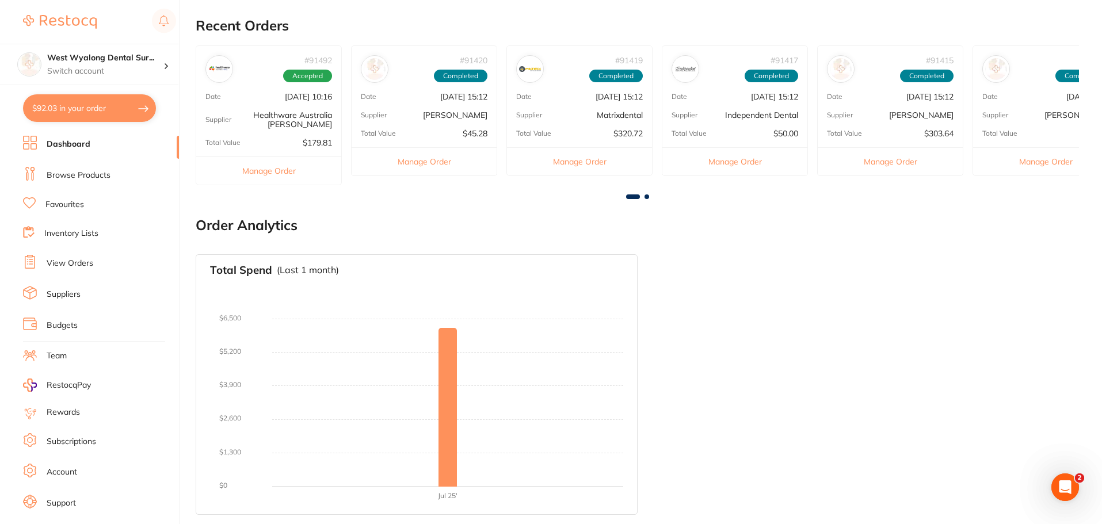
click at [73, 264] on link "View Orders" at bounding box center [70, 264] width 47 height 12
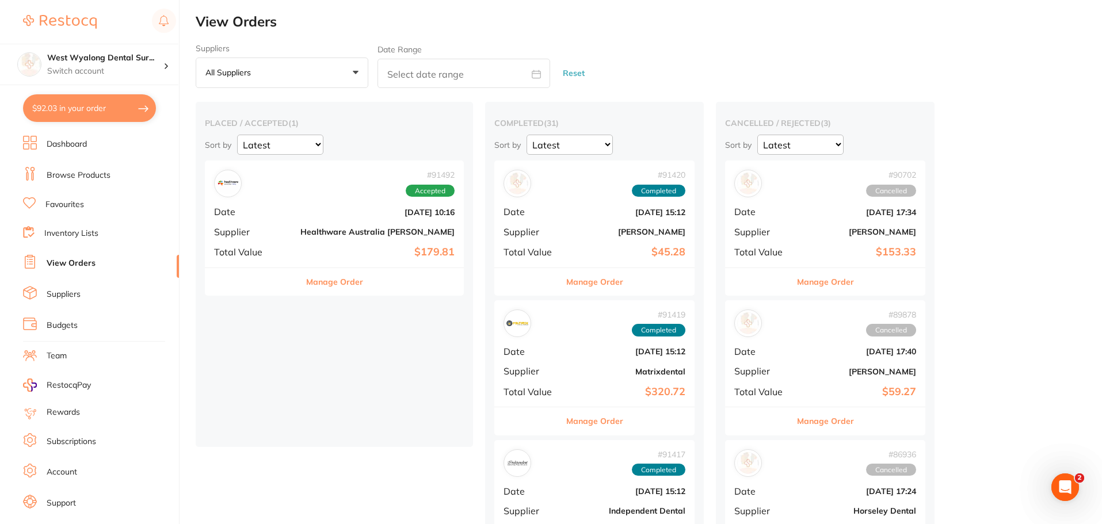
click at [329, 208] on b "[DATE] 10:16" at bounding box center [377, 212] width 154 height 9
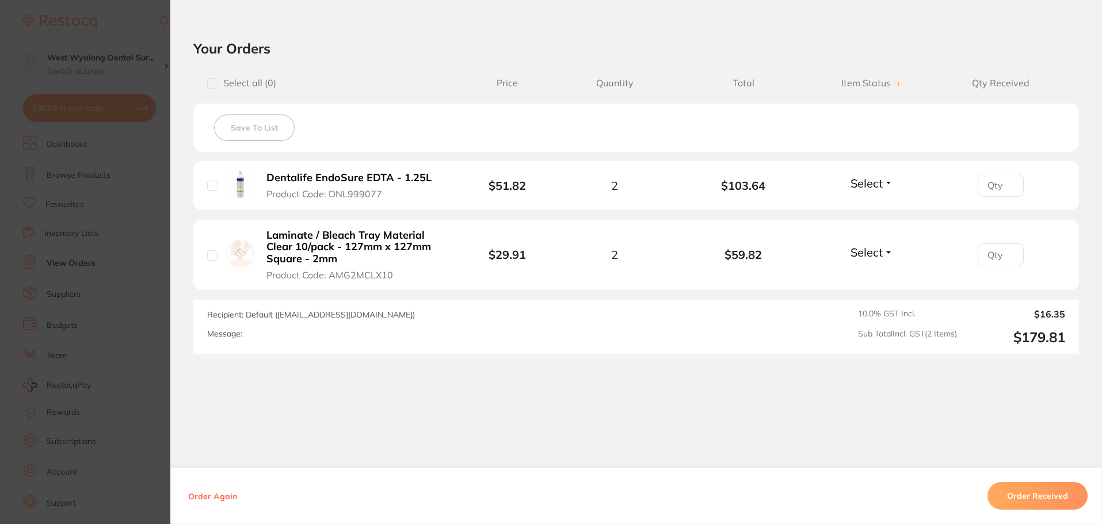
scroll to position [245, 0]
click at [209, 188] on input "checkbox" at bounding box center [212, 184] width 10 height 10
checkbox input "true"
click at [210, 256] on input "checkbox" at bounding box center [212, 254] width 10 height 10
checkbox input "true"
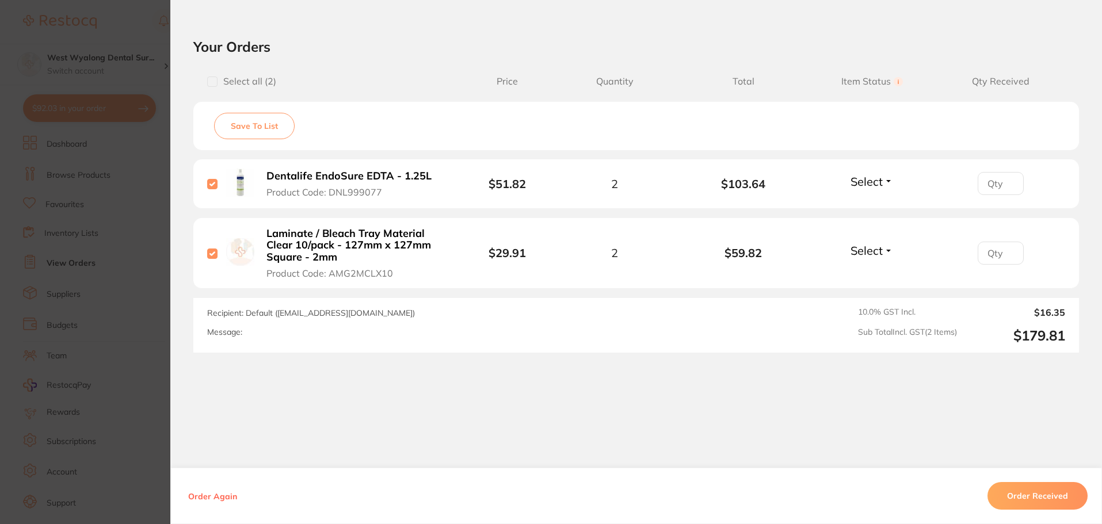
click at [1030, 495] on button "Order Received" at bounding box center [1038, 496] width 100 height 28
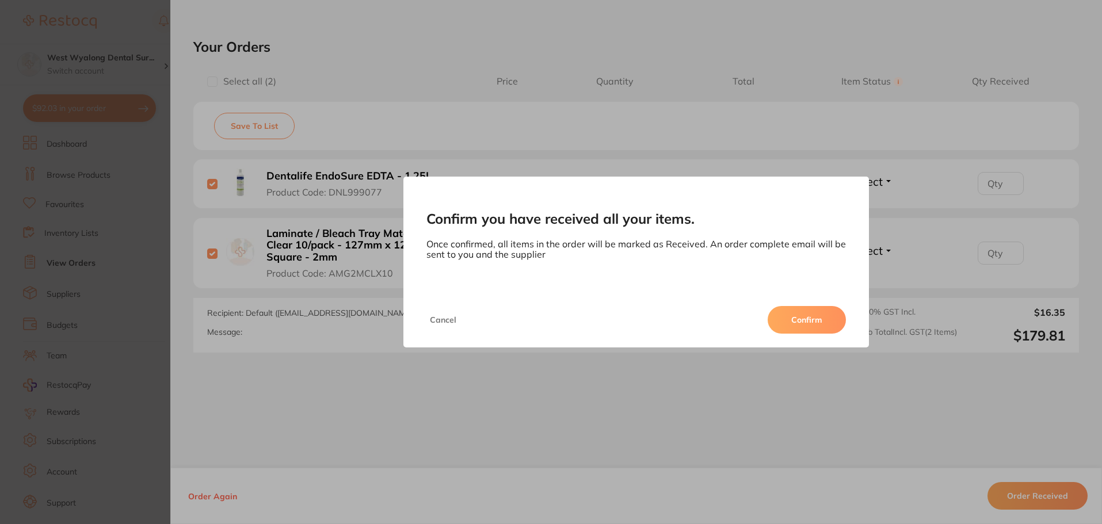
click at [814, 324] on button "Confirm" at bounding box center [807, 320] width 78 height 28
